Goal: Task Accomplishment & Management: Manage account settings

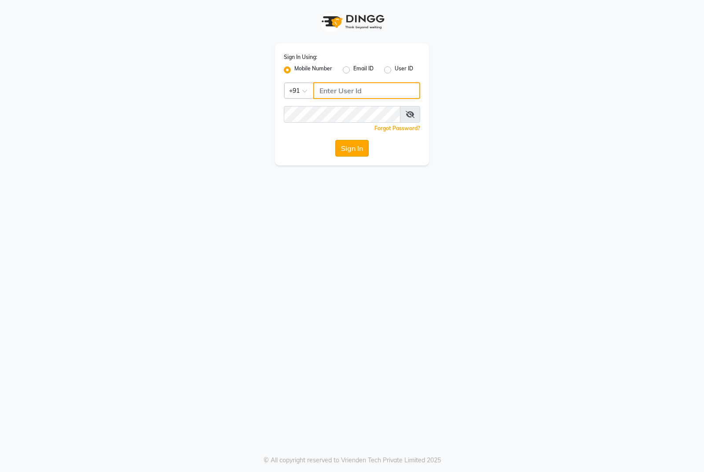
type input "7276129578"
click at [352, 149] on button "Sign In" at bounding box center [351, 148] width 33 height 17
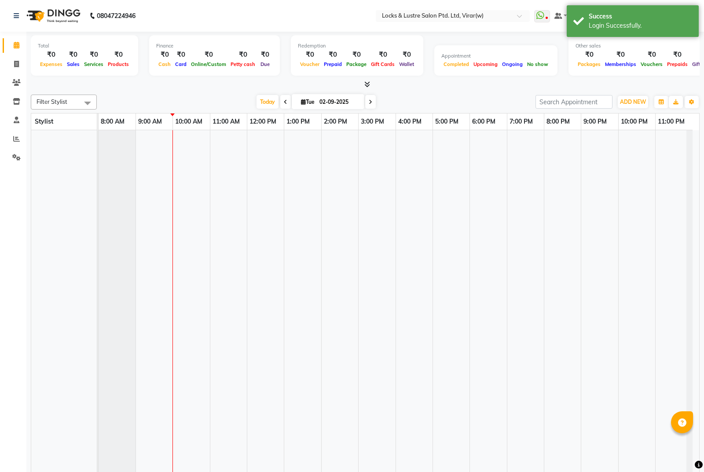
click at [486, 81] on div at bounding box center [365, 84] width 669 height 9
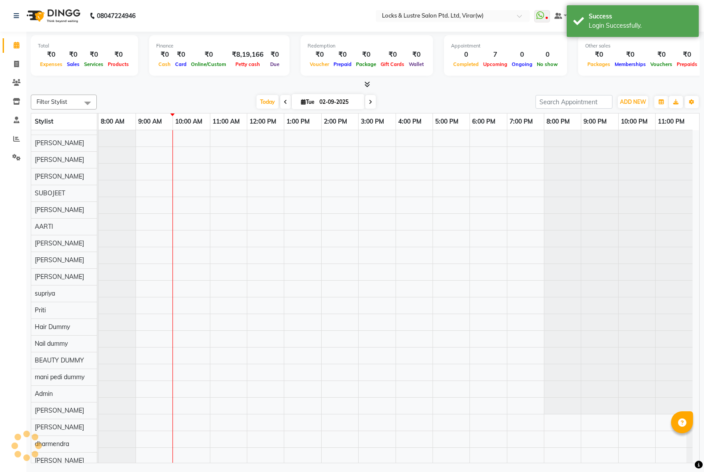
scroll to position [12, 0]
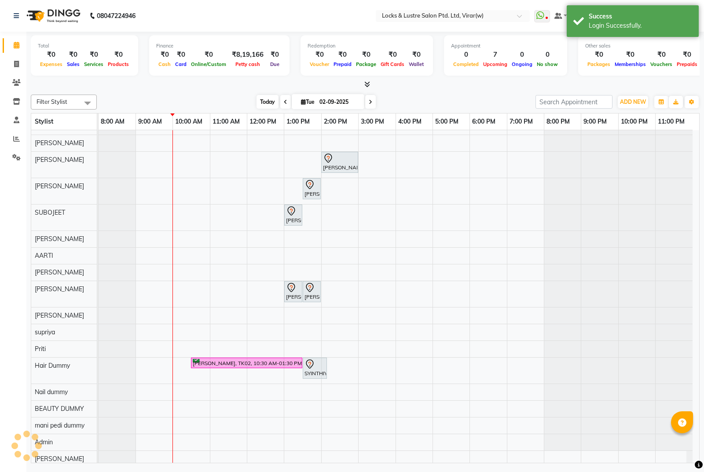
click at [265, 99] on span "Today" at bounding box center [268, 102] width 22 height 14
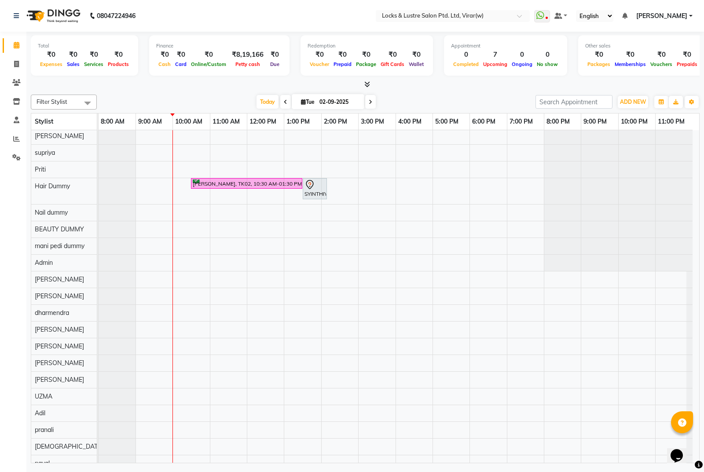
scroll to position [188, 0]
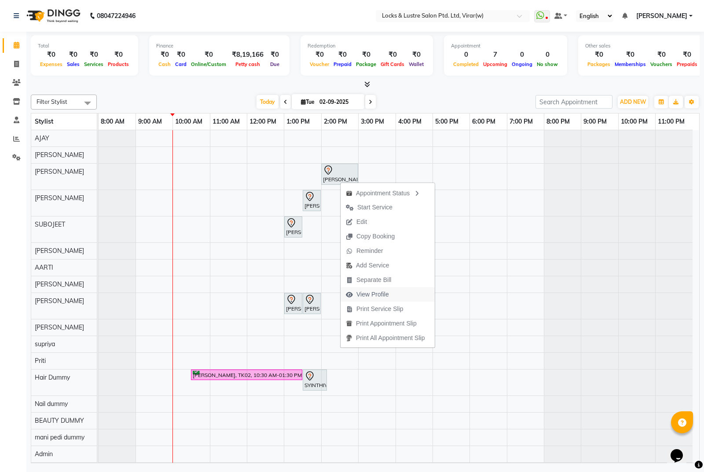
click at [374, 293] on span "View Profile" at bounding box center [372, 294] width 33 height 9
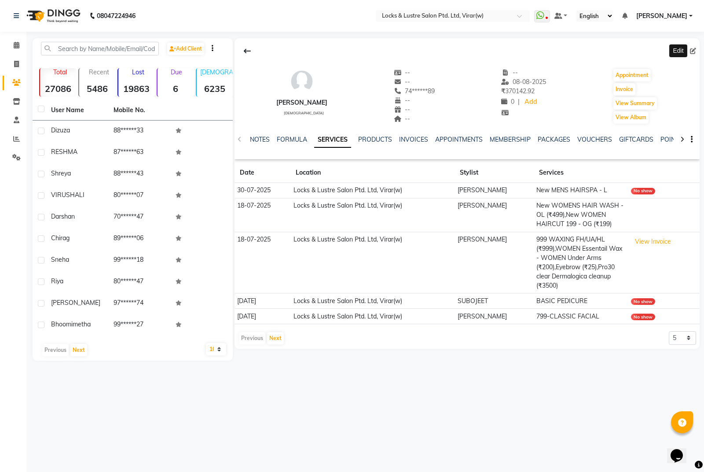
click at [695, 50] on icon at bounding box center [693, 51] width 6 height 6
select select "[DEMOGRAPHIC_DATA]"
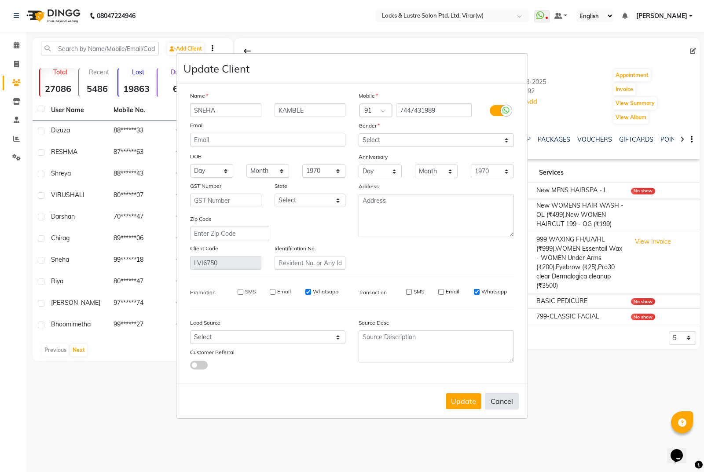
click at [504, 398] on button "Cancel" at bounding box center [502, 401] width 34 height 17
select select
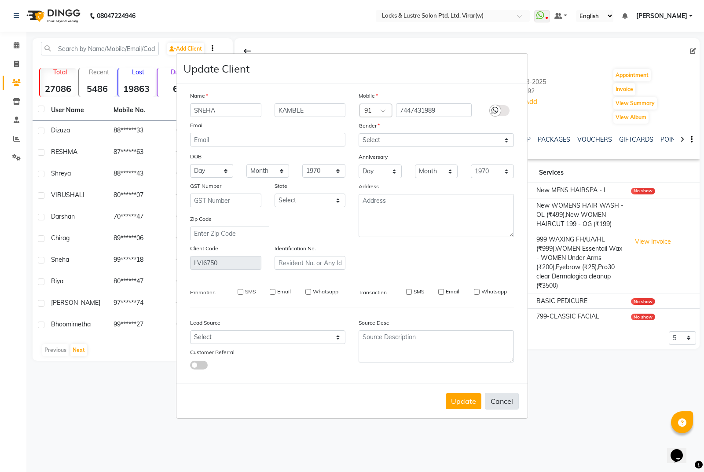
select select
checkbox input "false"
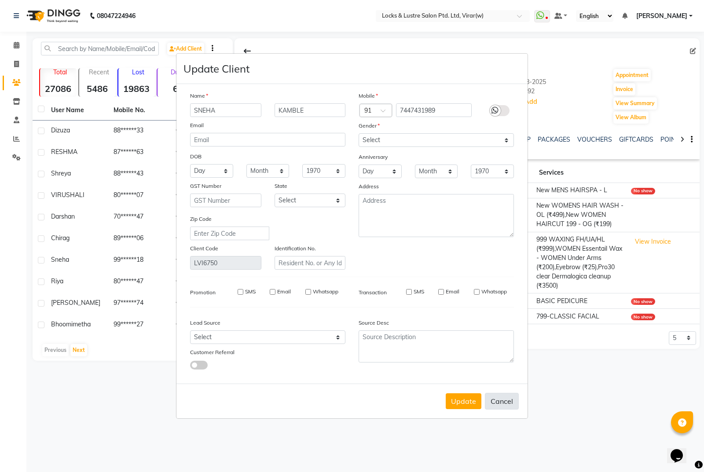
checkbox input "false"
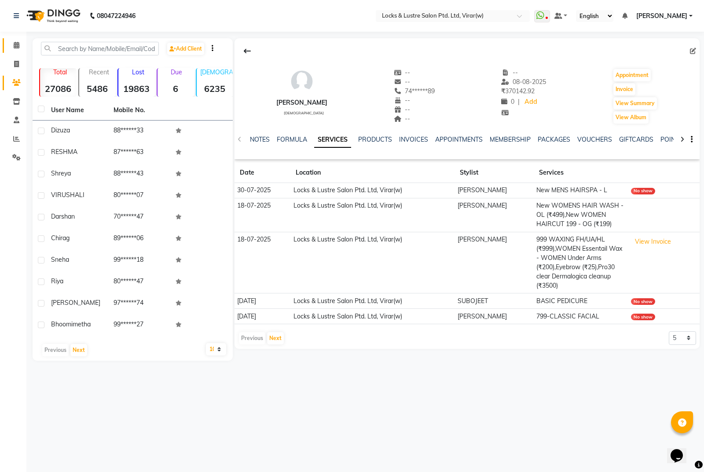
click at [16, 40] on link "Calendar" at bounding box center [13, 45] width 21 height 15
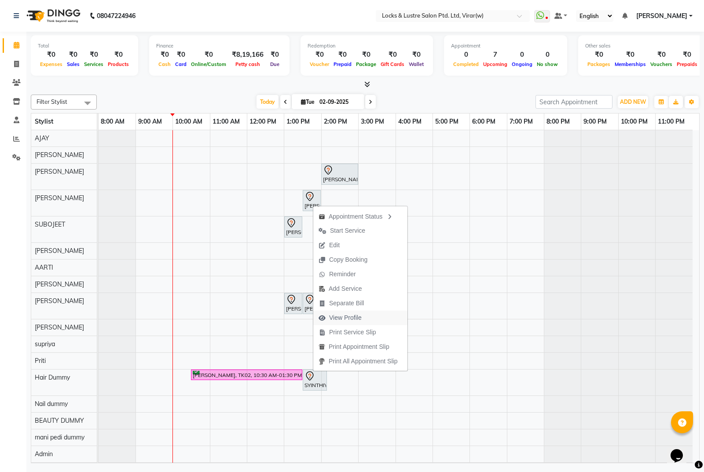
click at [357, 320] on span "View Profile" at bounding box center [345, 317] width 33 height 9
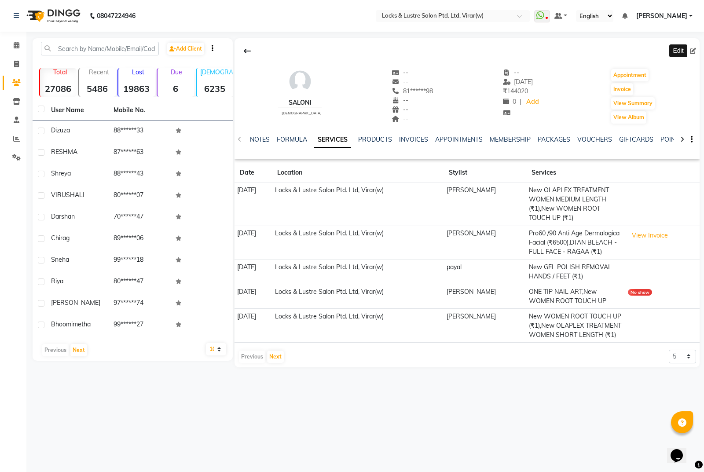
click at [693, 51] on icon at bounding box center [693, 51] width 6 height 6
select select "[DEMOGRAPHIC_DATA]"
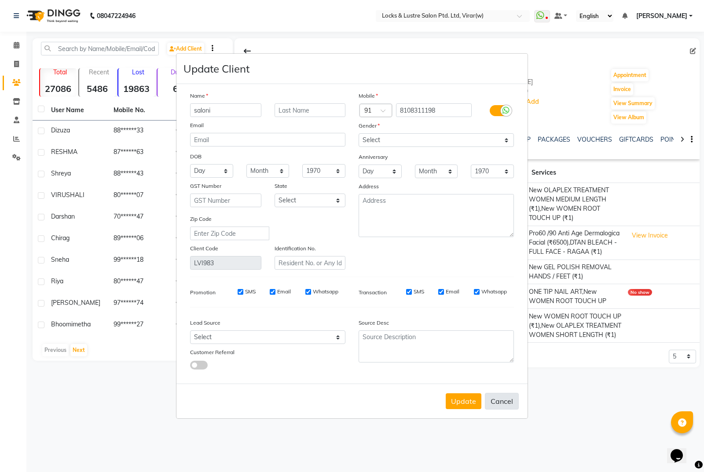
click at [495, 404] on button "Cancel" at bounding box center [502, 401] width 34 height 17
select select
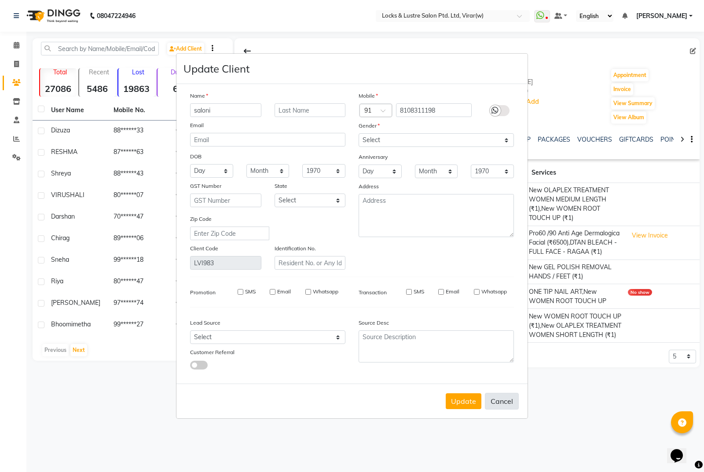
select select
checkbox input "false"
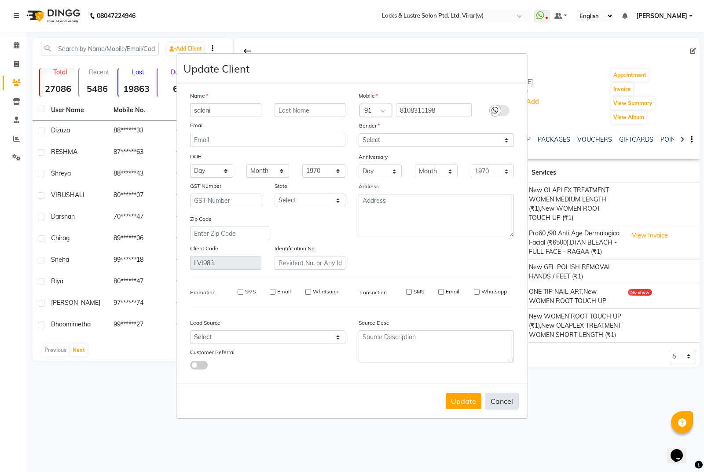
checkbox input "false"
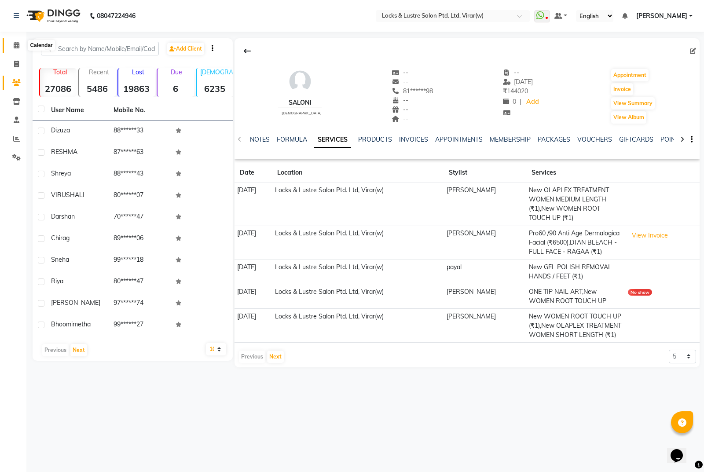
click at [15, 43] on icon at bounding box center [17, 45] width 6 height 7
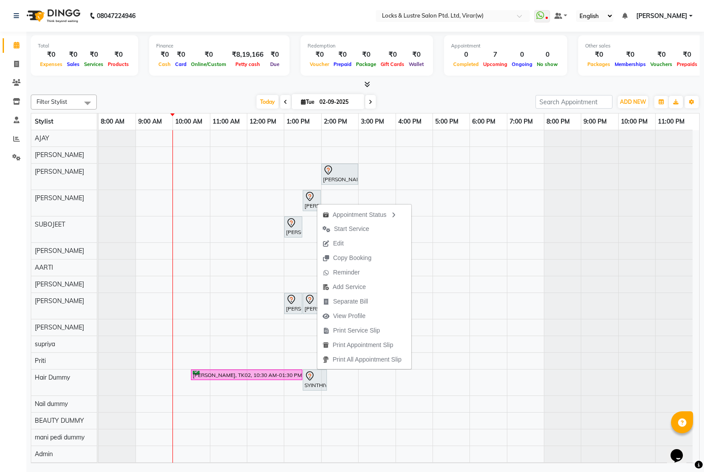
drag, startPoint x: 317, startPoint y: 203, endPoint x: 402, endPoint y: 91, distance: 141.0
click at [402, 91] on div "Filter Stylist Select All mani pedi dummy [PERSON_NAME] [PERSON_NAME] [PERSON_N…" at bounding box center [365, 277] width 669 height 372
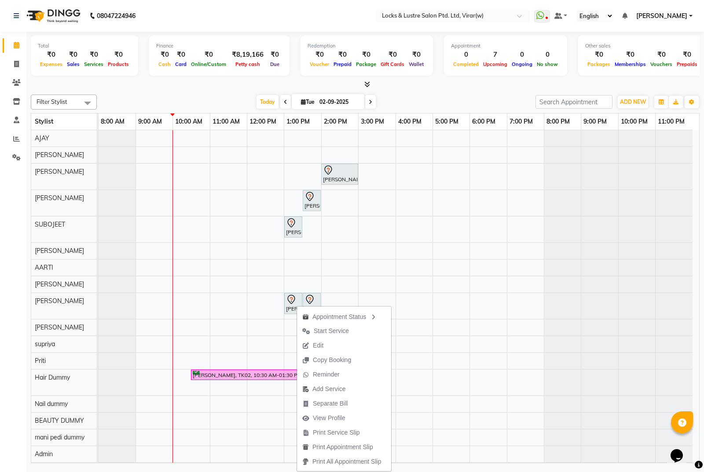
drag, startPoint x: 333, startPoint y: 419, endPoint x: 336, endPoint y: 411, distance: 7.9
click at [333, 418] on span "View Profile" at bounding box center [329, 418] width 33 height 9
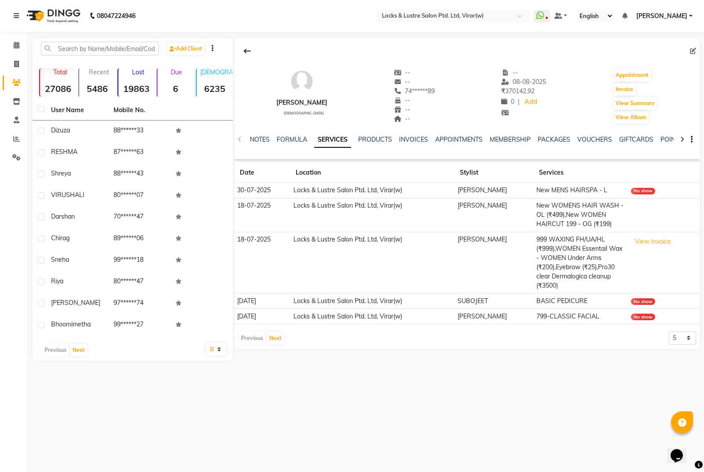
click at [690, 51] on icon at bounding box center [693, 51] width 6 height 6
select select "[DEMOGRAPHIC_DATA]"
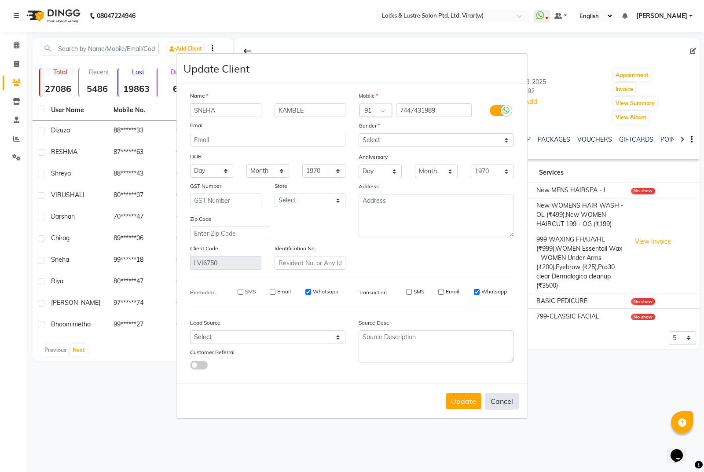
click at [507, 401] on button "Cancel" at bounding box center [502, 401] width 34 height 17
select select
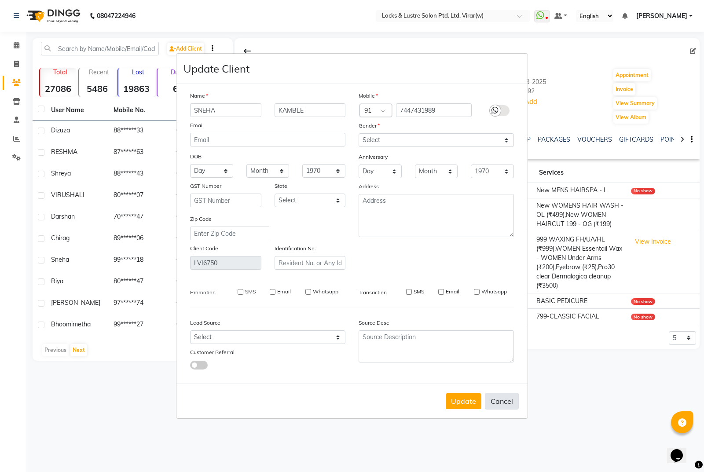
select select
checkbox input "false"
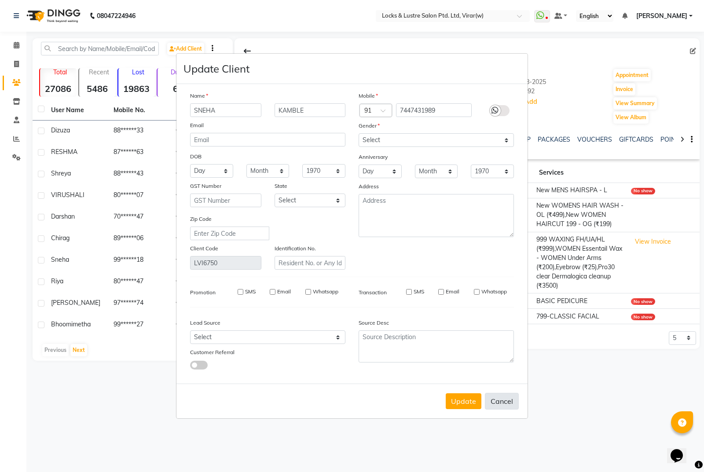
checkbox input "false"
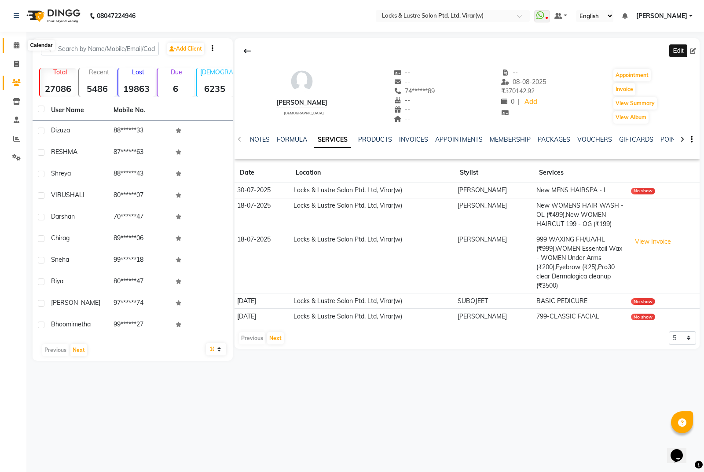
click at [17, 40] on span at bounding box center [16, 45] width 15 height 10
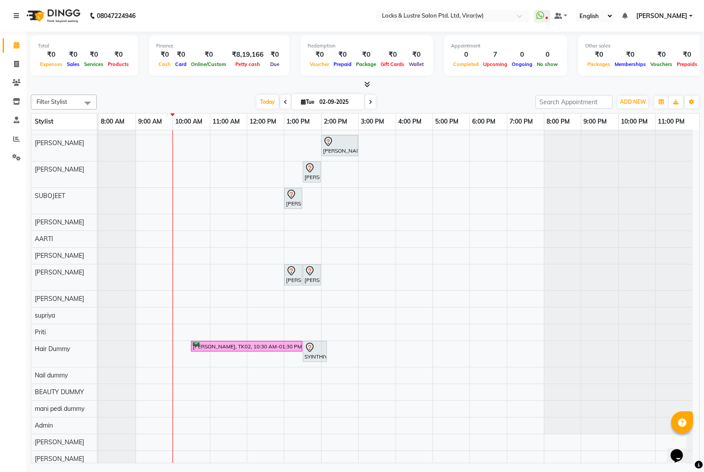
scroll to position [88, 0]
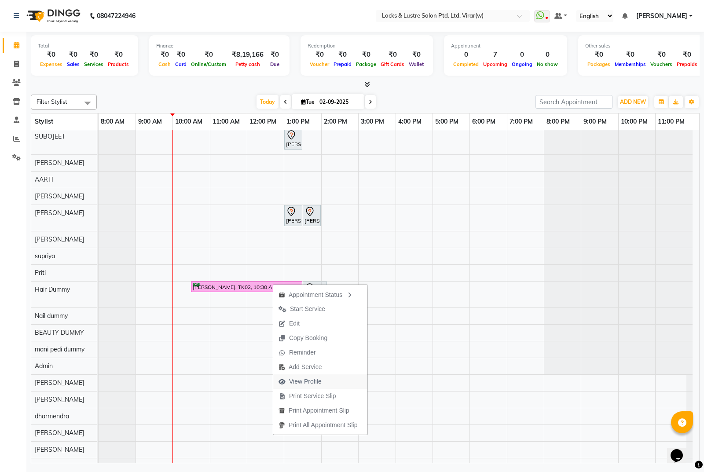
drag, startPoint x: 273, startPoint y: 283, endPoint x: 304, endPoint y: 382, distance: 103.5
click at [304, 382] on span "View Profile" at bounding box center [305, 381] width 33 height 9
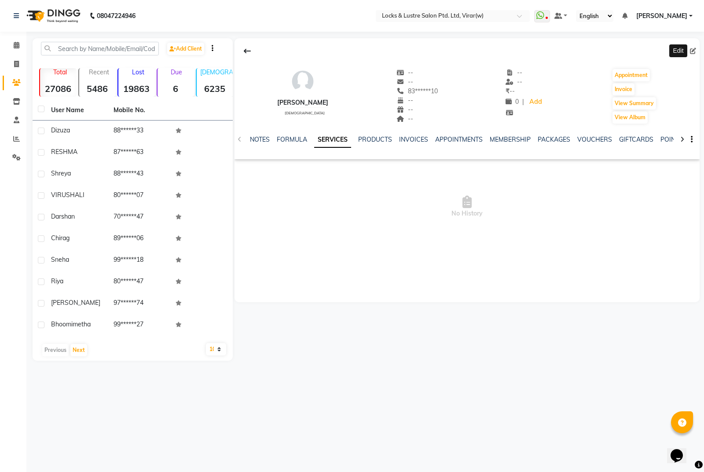
click at [692, 50] on icon at bounding box center [693, 51] width 6 height 6
select select "[DEMOGRAPHIC_DATA]"
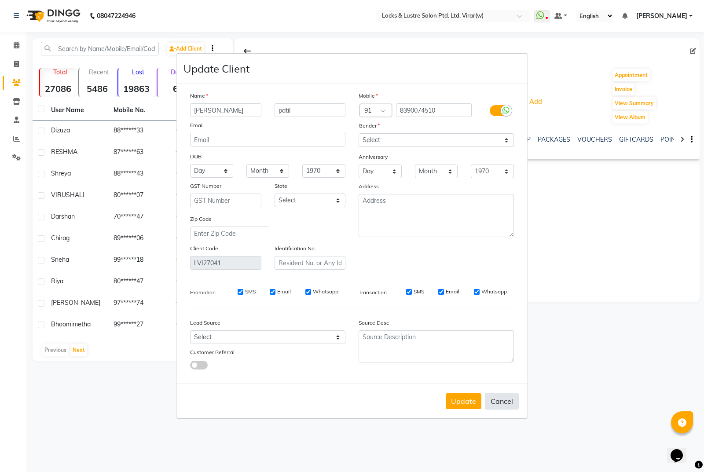
click at [508, 397] on button "Cancel" at bounding box center [502, 401] width 34 height 17
select select
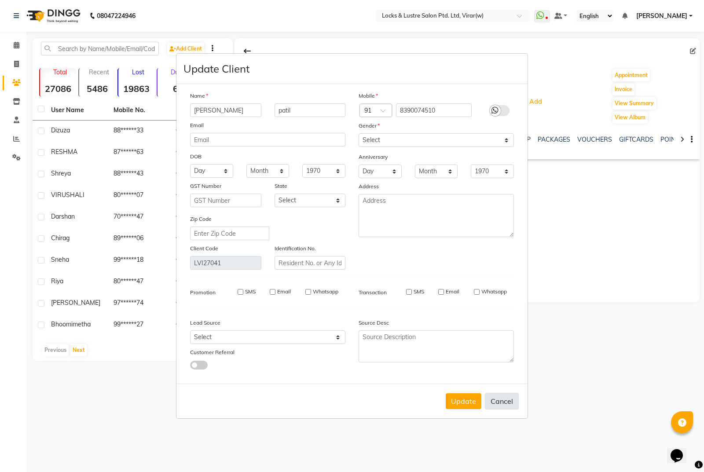
select select
checkbox input "false"
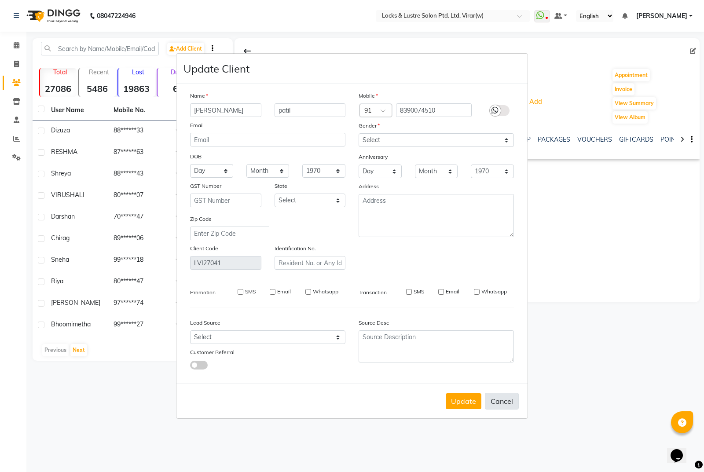
checkbox input "false"
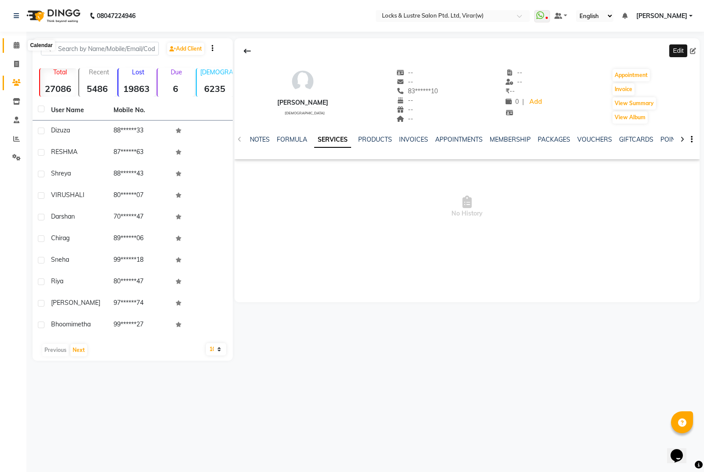
click at [11, 45] on span at bounding box center [16, 45] width 15 height 10
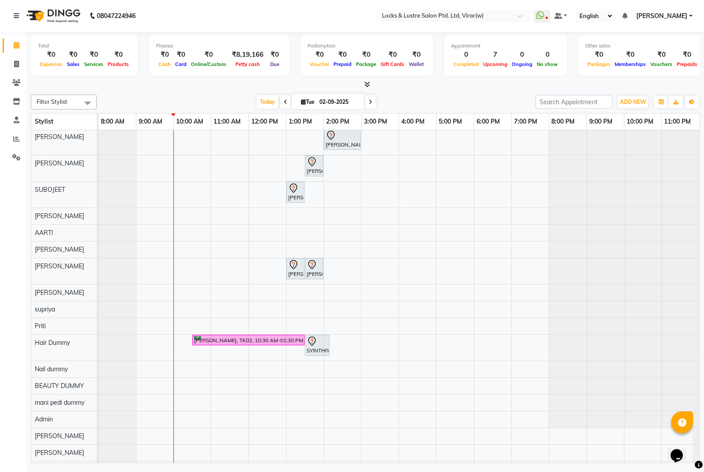
scroll to position [44, 0]
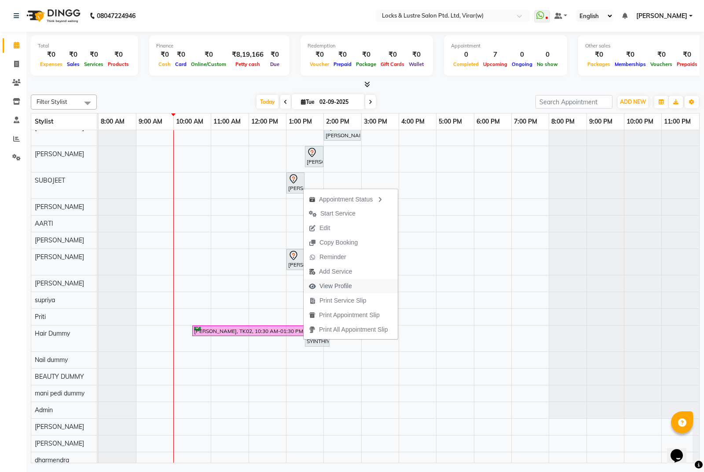
click at [338, 284] on span "View Profile" at bounding box center [335, 286] width 33 height 9
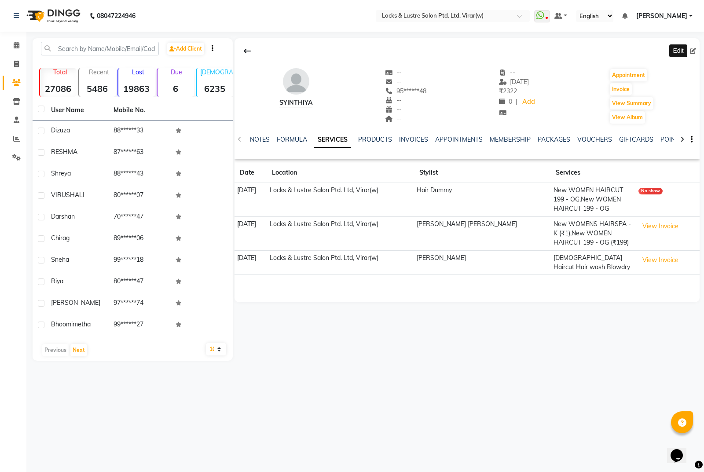
click at [698, 50] on span at bounding box center [695, 51] width 10 height 9
click at [690, 52] on icon at bounding box center [693, 51] width 6 height 6
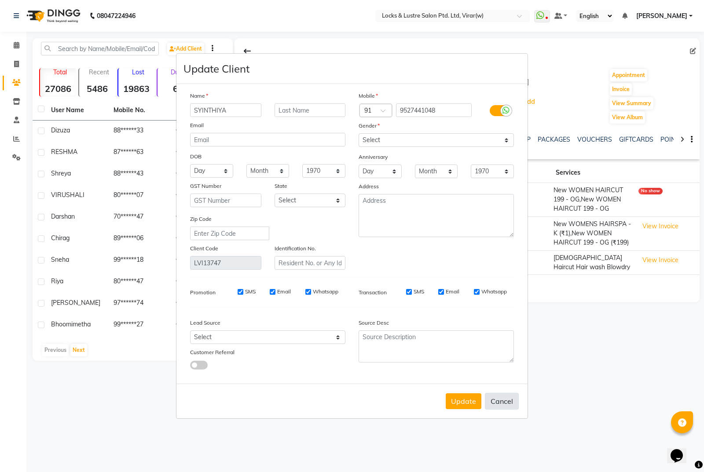
click at [507, 400] on button "Cancel" at bounding box center [502, 401] width 34 height 17
select select
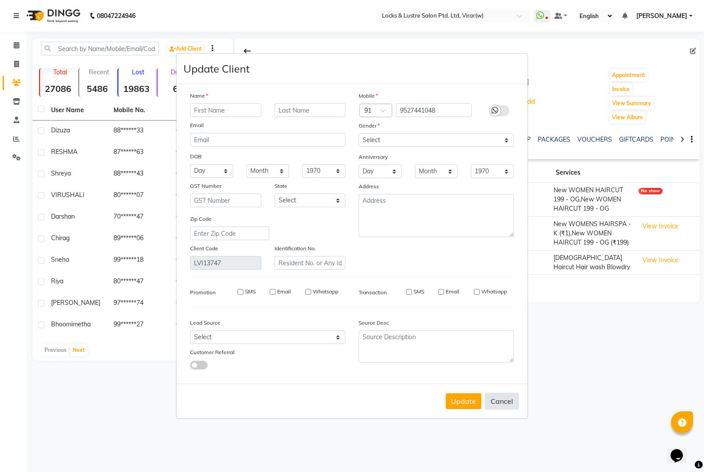
select select
checkbox input "false"
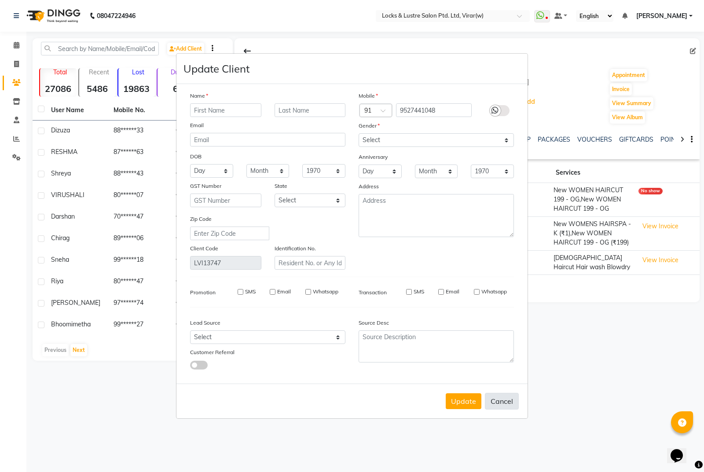
checkbox input "false"
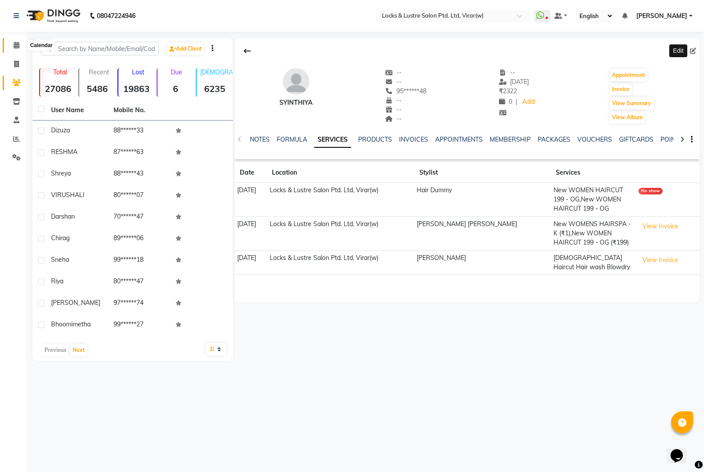
click at [19, 42] on icon at bounding box center [17, 45] width 6 height 7
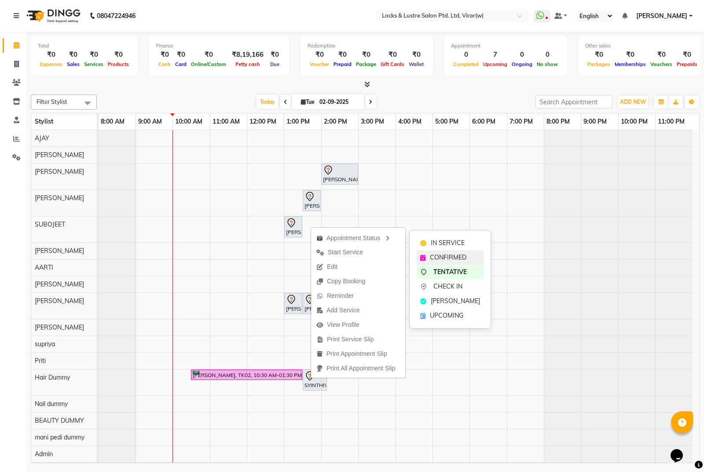
click at [461, 256] on span "CONFIRMED" at bounding box center [448, 257] width 37 height 9
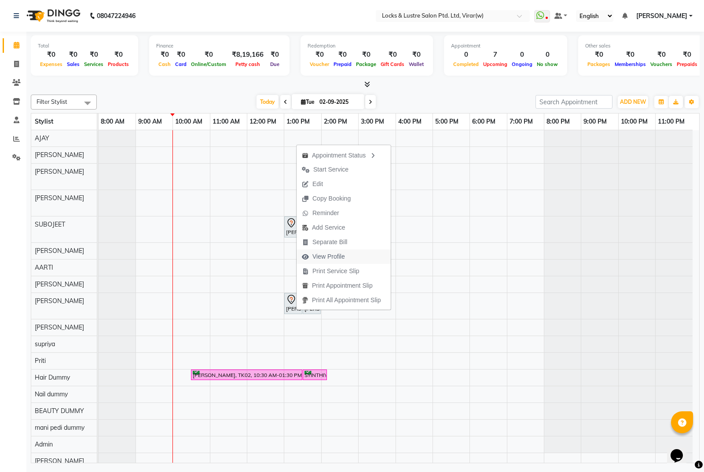
click at [346, 257] on span "View Profile" at bounding box center [324, 256] width 54 height 15
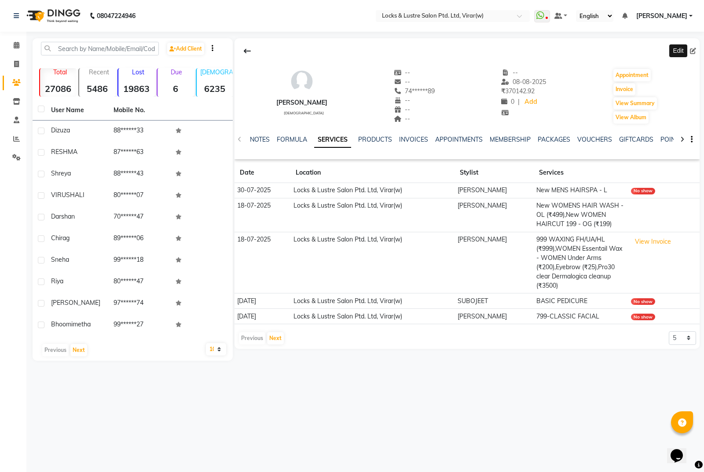
click at [696, 50] on span at bounding box center [695, 51] width 10 height 9
click at [691, 49] on icon at bounding box center [693, 51] width 6 height 6
select select "[DEMOGRAPHIC_DATA]"
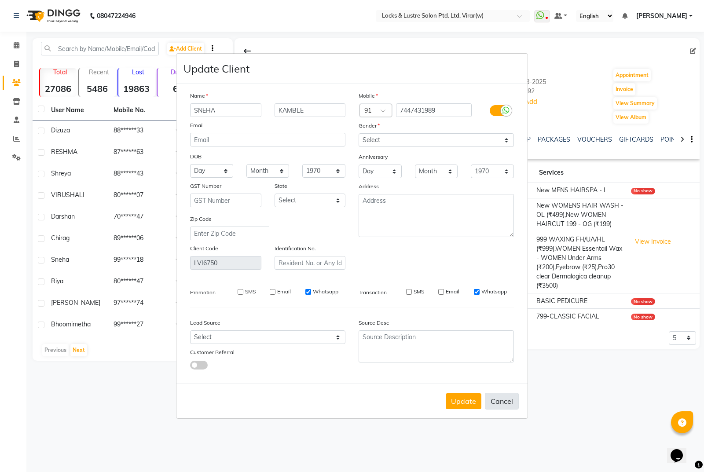
click at [491, 408] on button "Cancel" at bounding box center [502, 401] width 34 height 17
select select
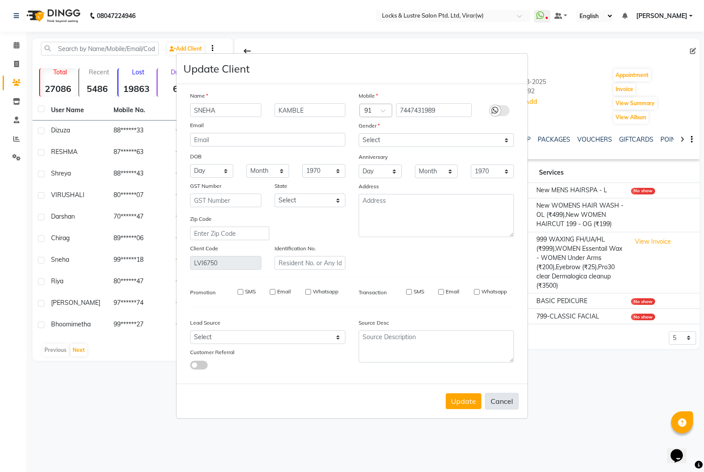
select select
checkbox input "false"
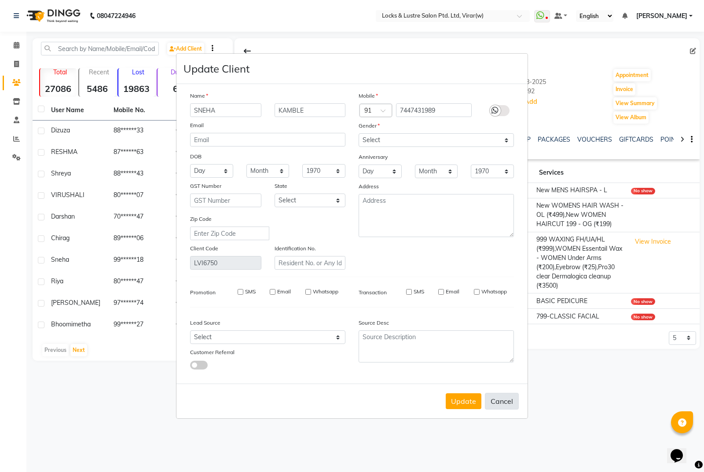
checkbox input "false"
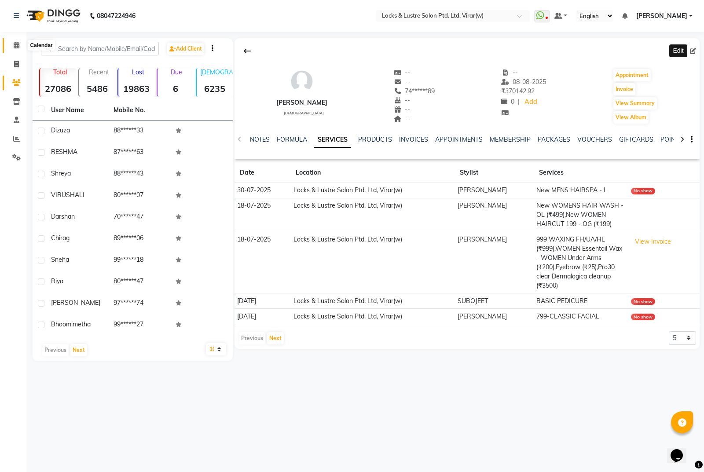
click at [21, 41] on span at bounding box center [16, 45] width 15 height 10
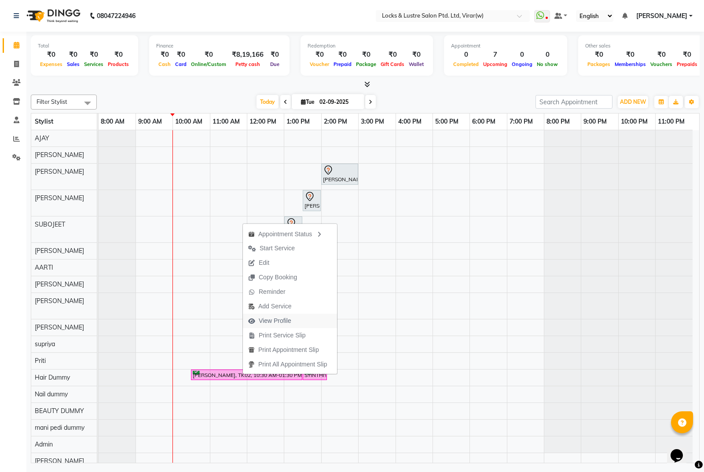
click at [271, 324] on span "View Profile" at bounding box center [275, 320] width 33 height 9
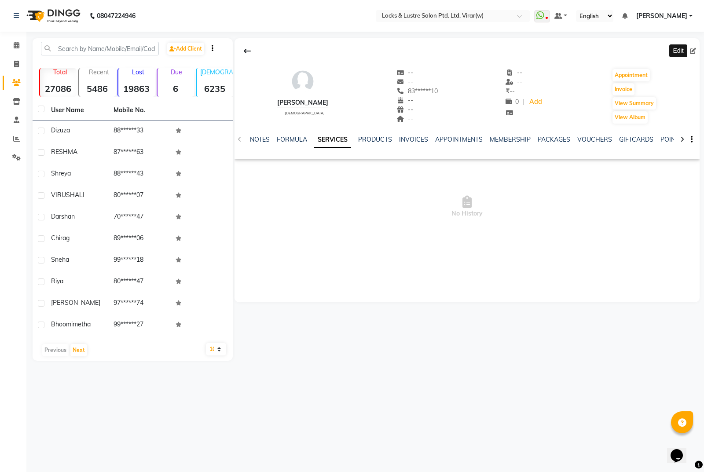
click at [695, 54] on span at bounding box center [695, 51] width 10 height 9
click at [694, 51] on icon at bounding box center [693, 51] width 6 height 6
select select "[DEMOGRAPHIC_DATA]"
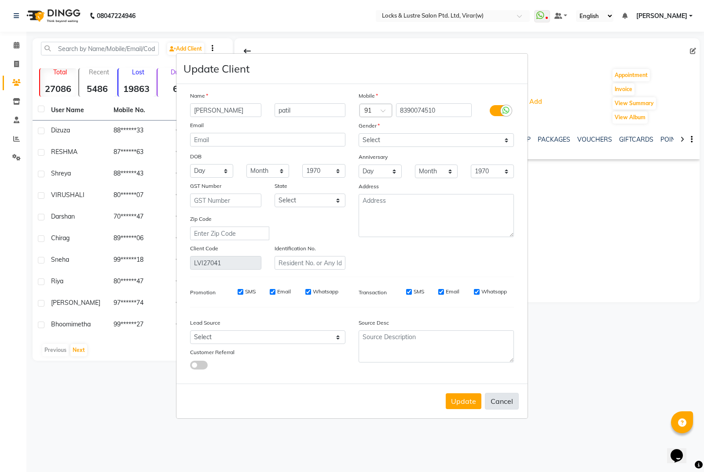
click at [501, 400] on button "Cancel" at bounding box center [502, 401] width 34 height 17
select select
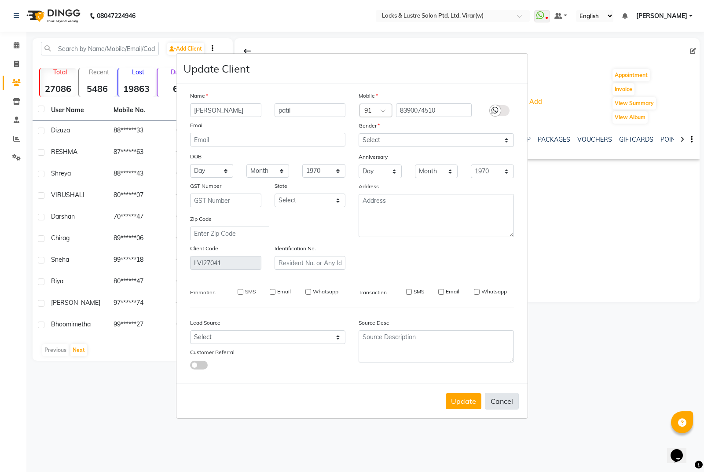
select select
checkbox input "false"
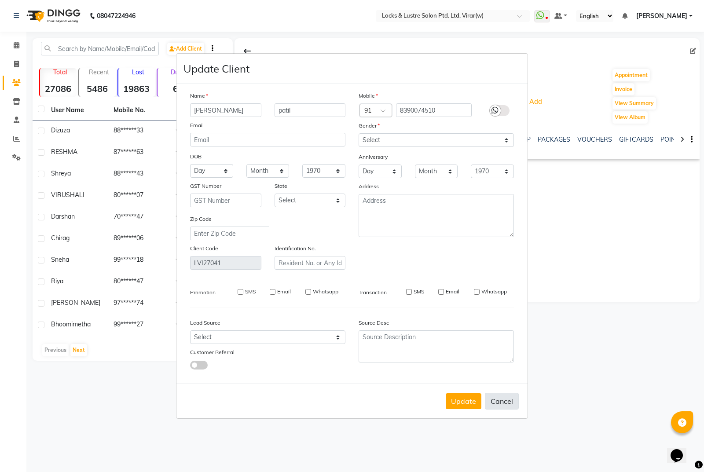
checkbox input "false"
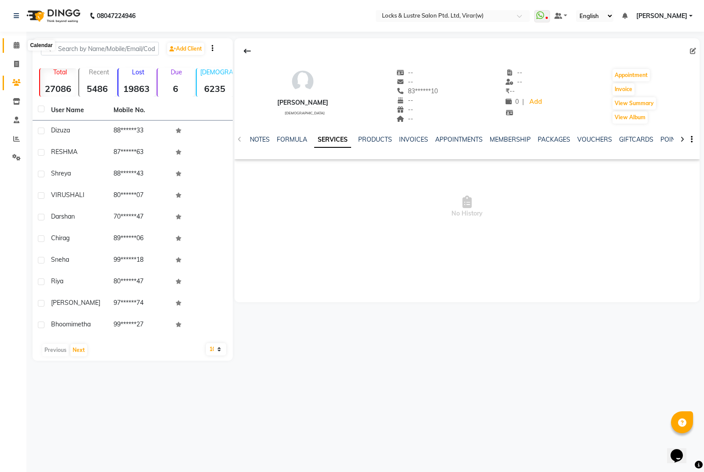
click at [14, 44] on icon at bounding box center [17, 45] width 6 height 7
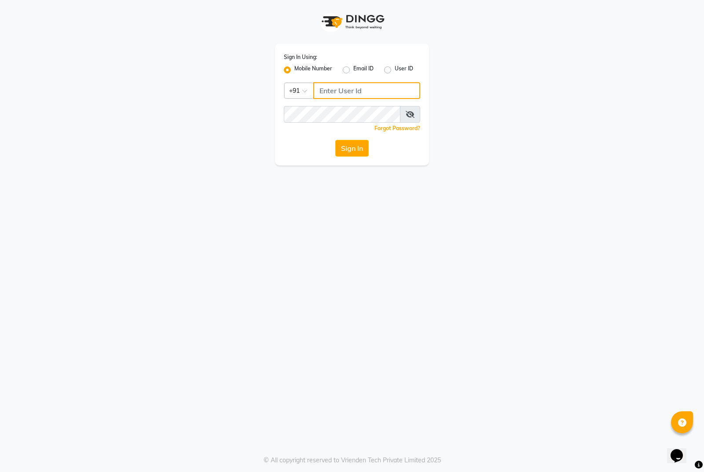
type input "7276129578"
click at [356, 148] on button "Sign In" at bounding box center [351, 148] width 33 height 17
